Goal: Task Accomplishment & Management: Use online tool/utility

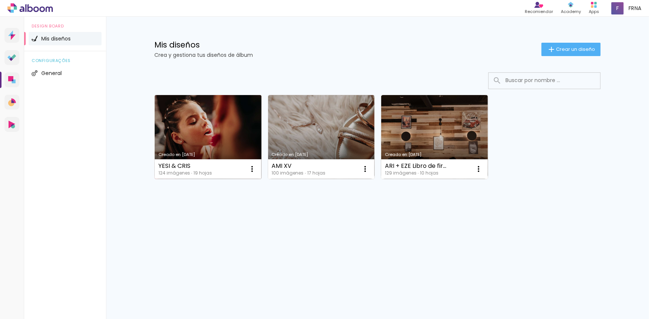
click at [221, 131] on link "Creado en [DATE]" at bounding box center [208, 137] width 107 height 84
